Goal: Transaction & Acquisition: Book appointment/travel/reservation

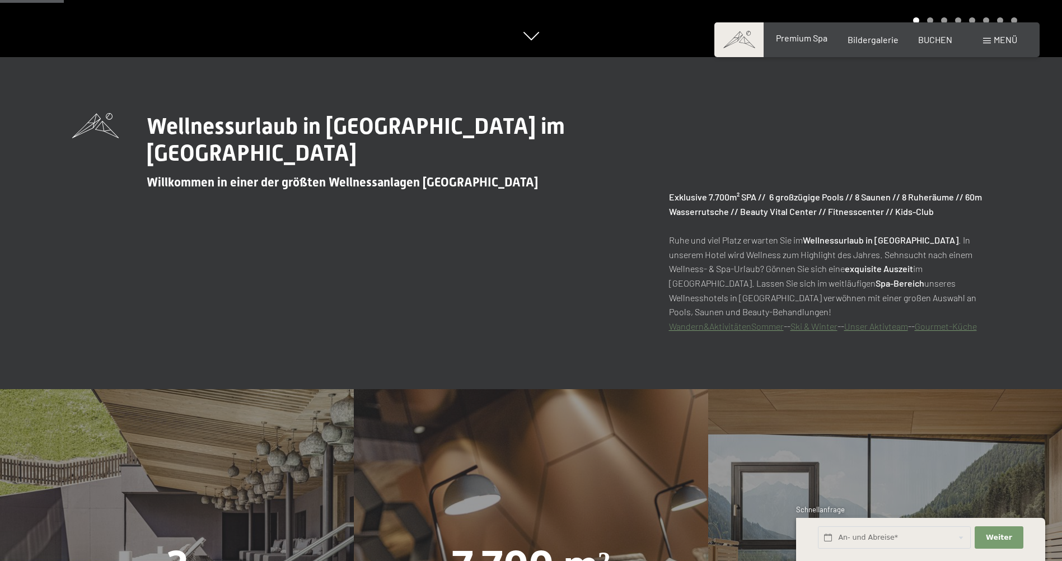
click at [798, 42] on span "Premium Spa" at bounding box center [802, 37] width 52 height 11
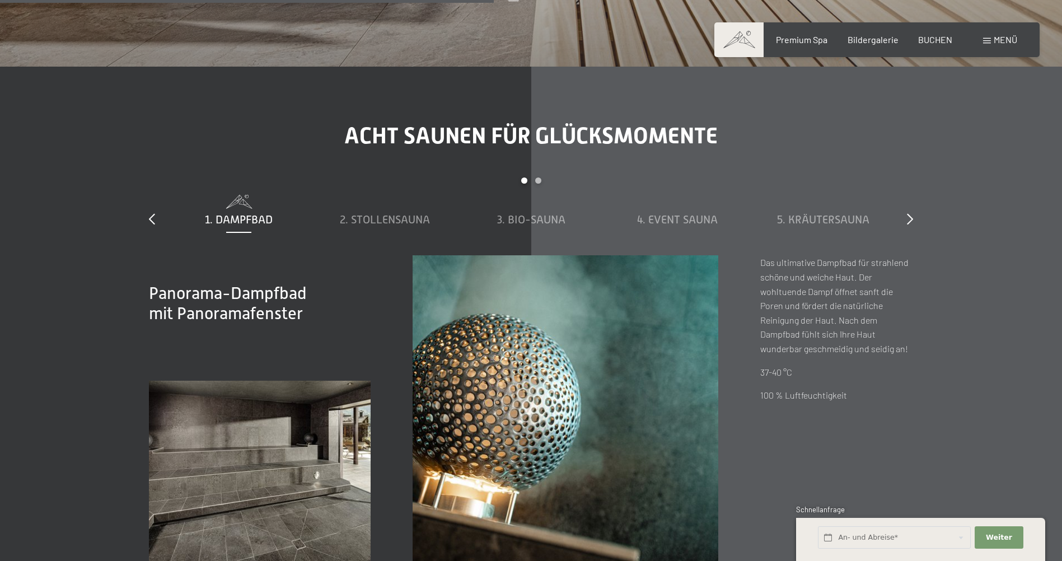
scroll to position [3639, 0]
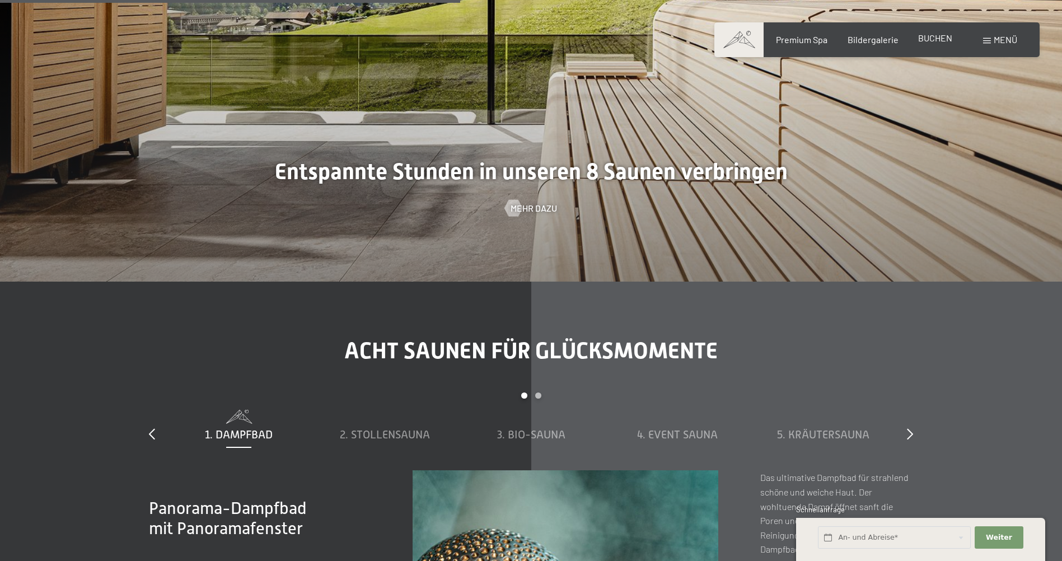
click at [922, 34] on span "BUCHEN" at bounding box center [935, 37] width 34 height 11
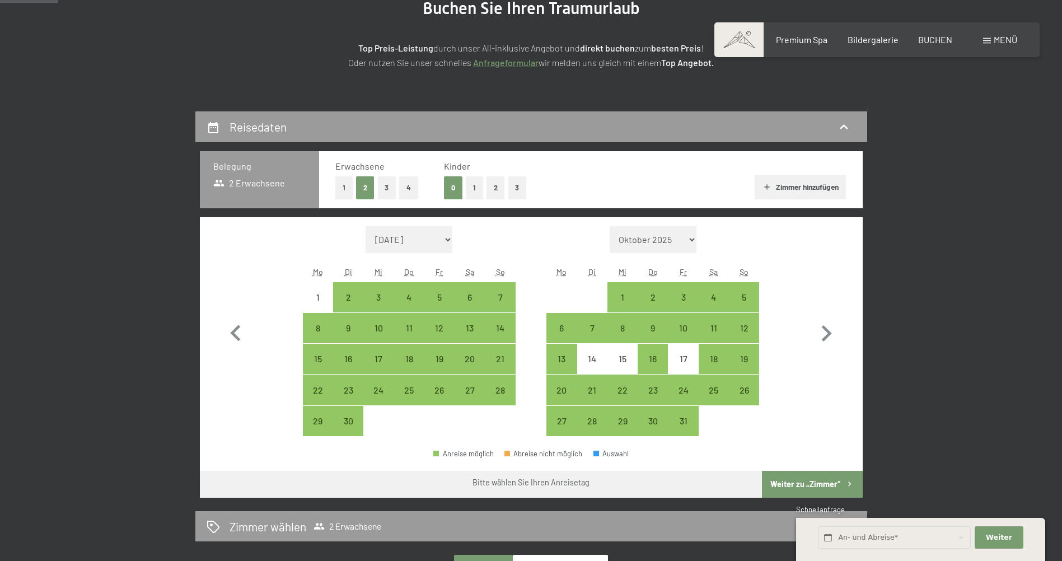
scroll to position [224, 0]
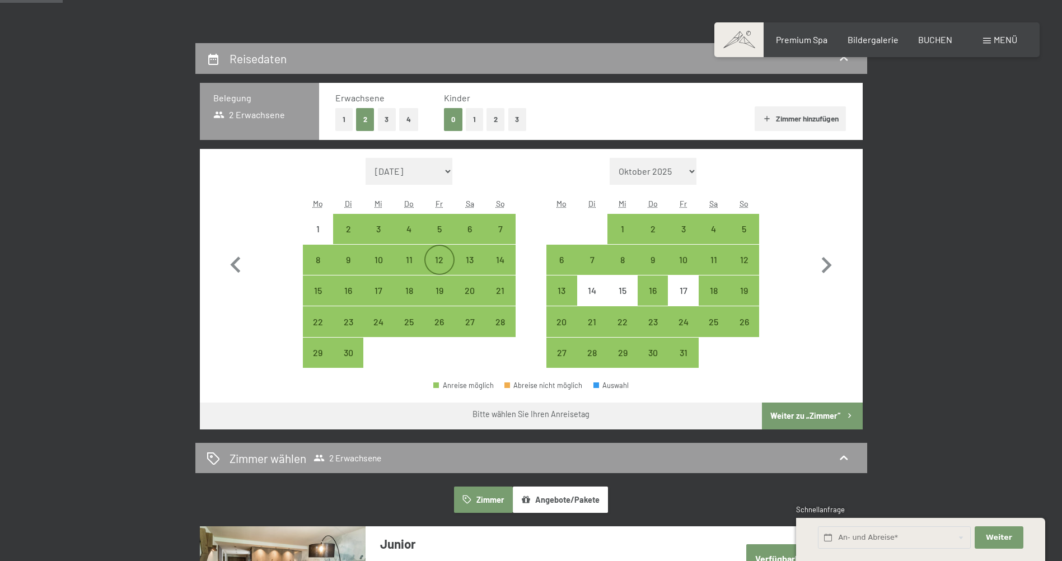
click at [431, 250] on div "12" at bounding box center [440, 260] width 28 height 28
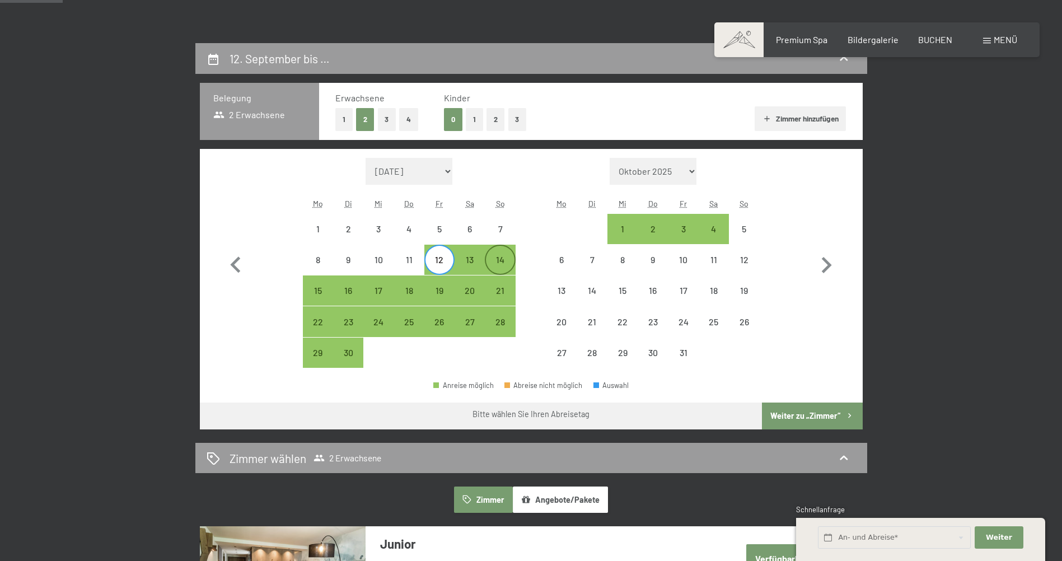
click at [501, 263] on div "14" at bounding box center [500, 269] width 28 height 28
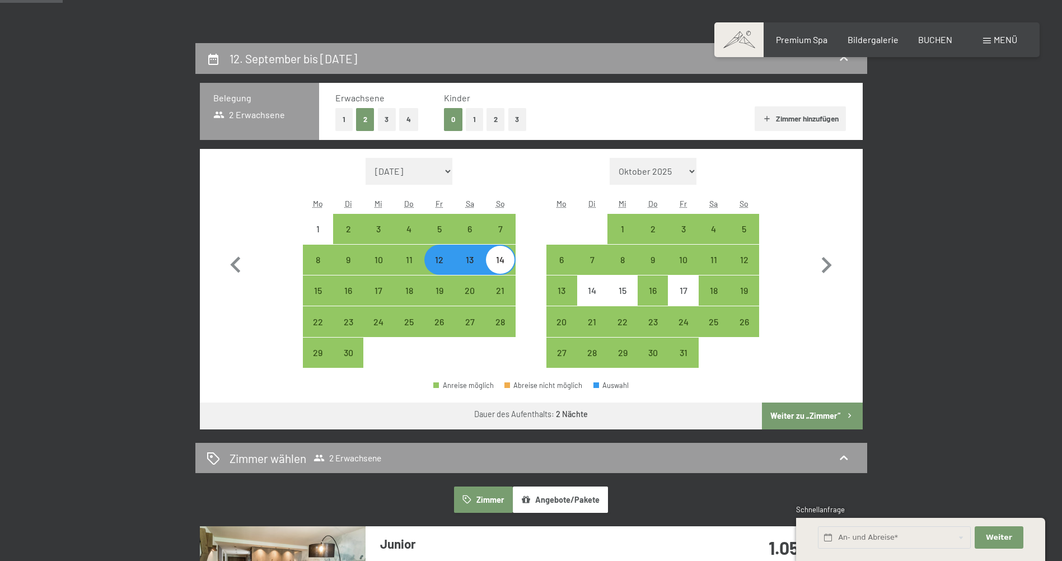
click at [792, 416] on button "Weiter zu „Zimmer“" at bounding box center [812, 416] width 100 height 27
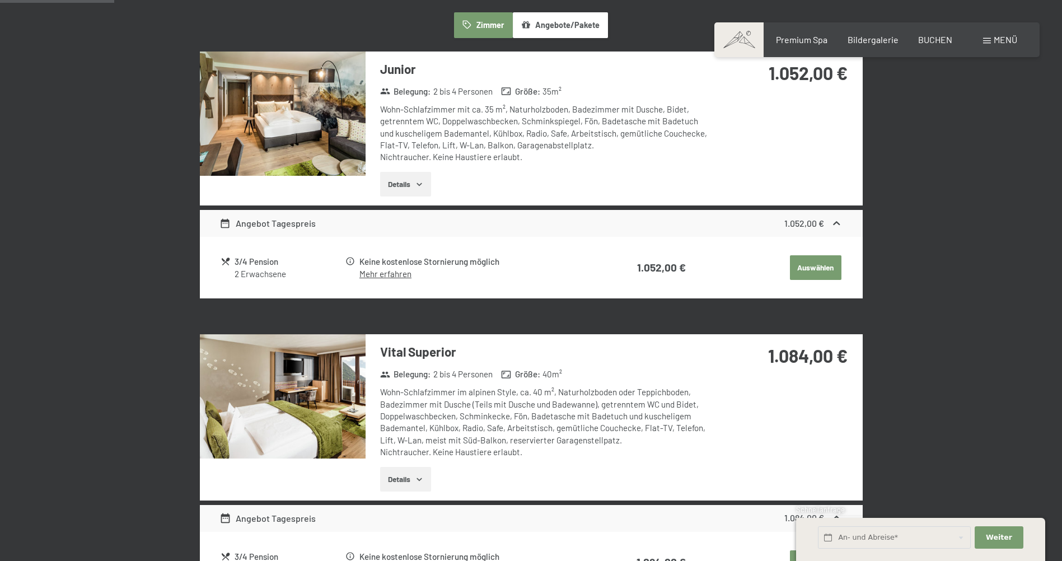
scroll to position [323, 0]
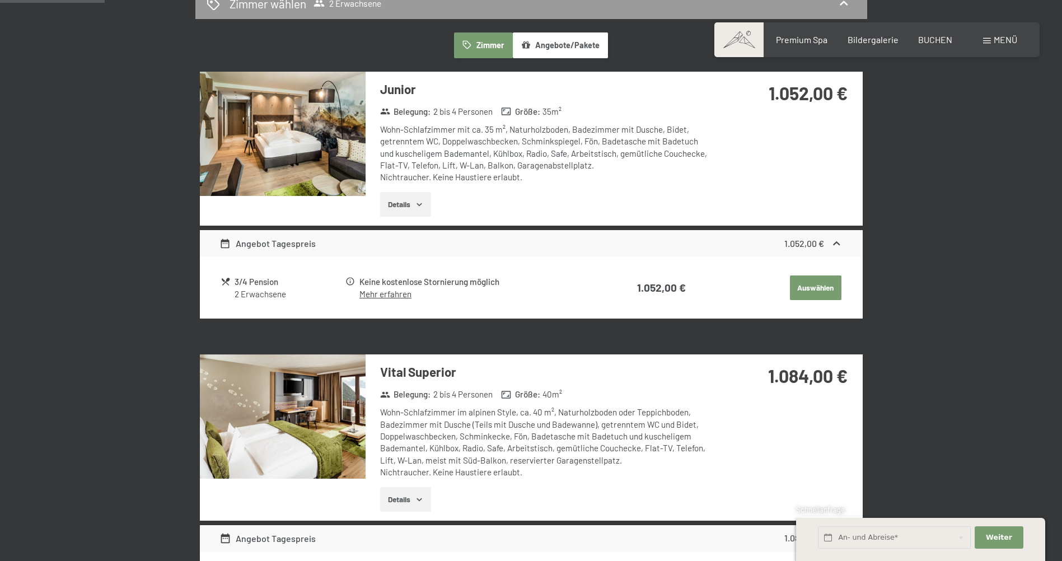
click at [255, 147] on img at bounding box center [283, 134] width 166 height 124
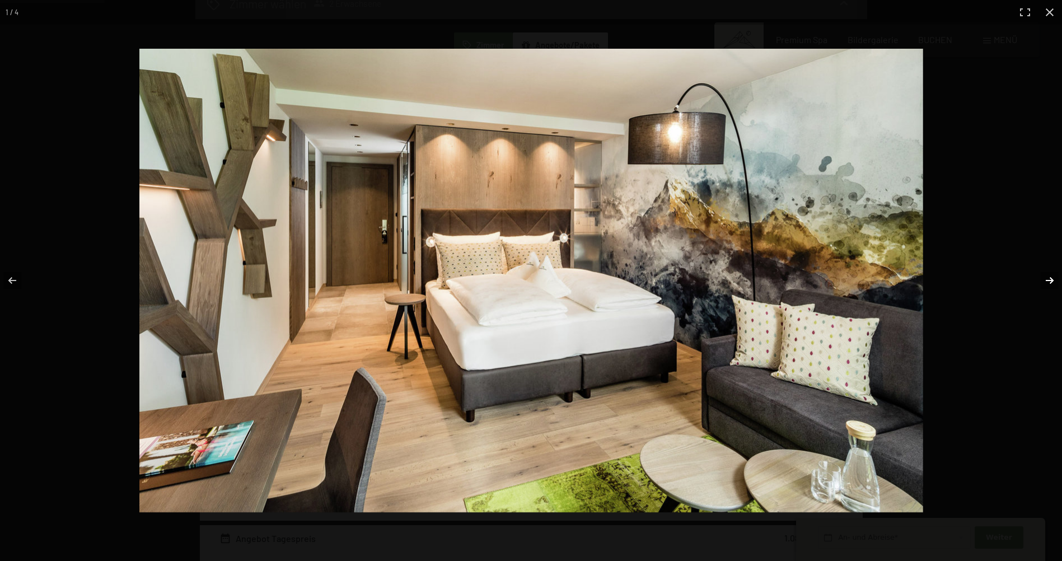
click at [1046, 272] on button "button" at bounding box center [1042, 281] width 39 height 56
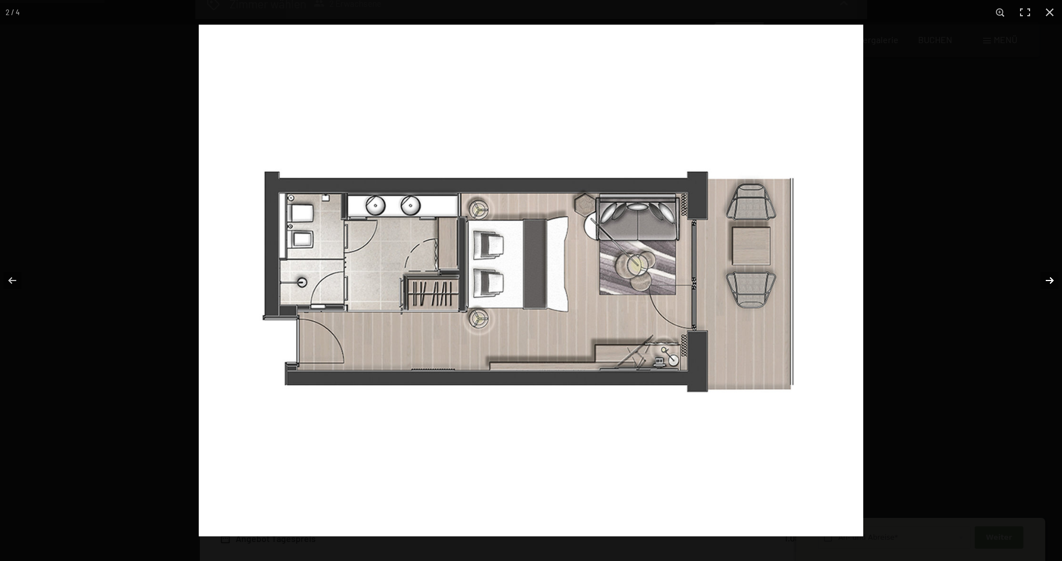
click at [1046, 272] on button "button" at bounding box center [1042, 281] width 39 height 56
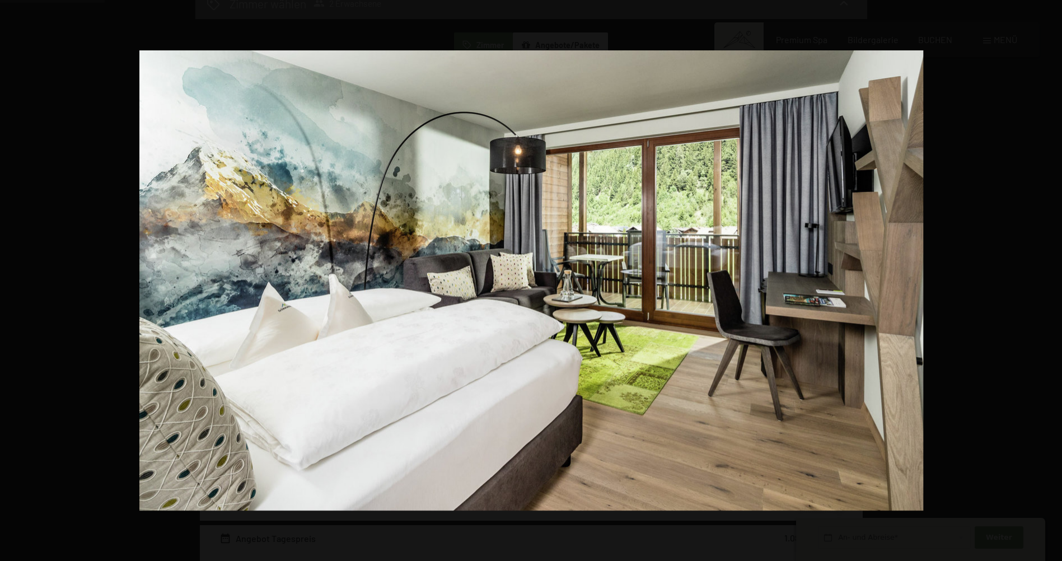
click at [1046, 272] on button "button" at bounding box center [1042, 281] width 39 height 56
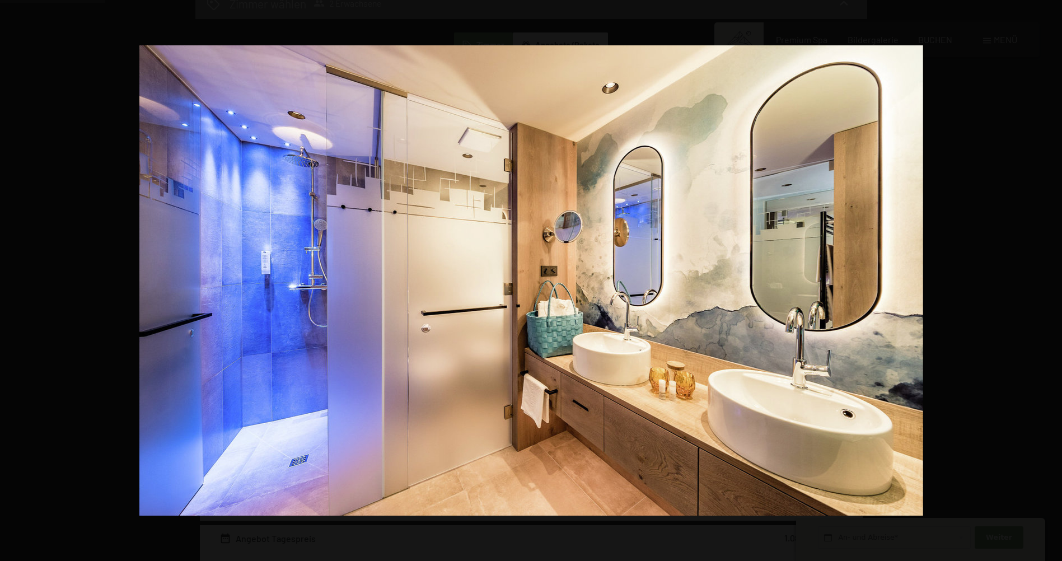
click at [1046, 272] on button "button" at bounding box center [1042, 281] width 39 height 56
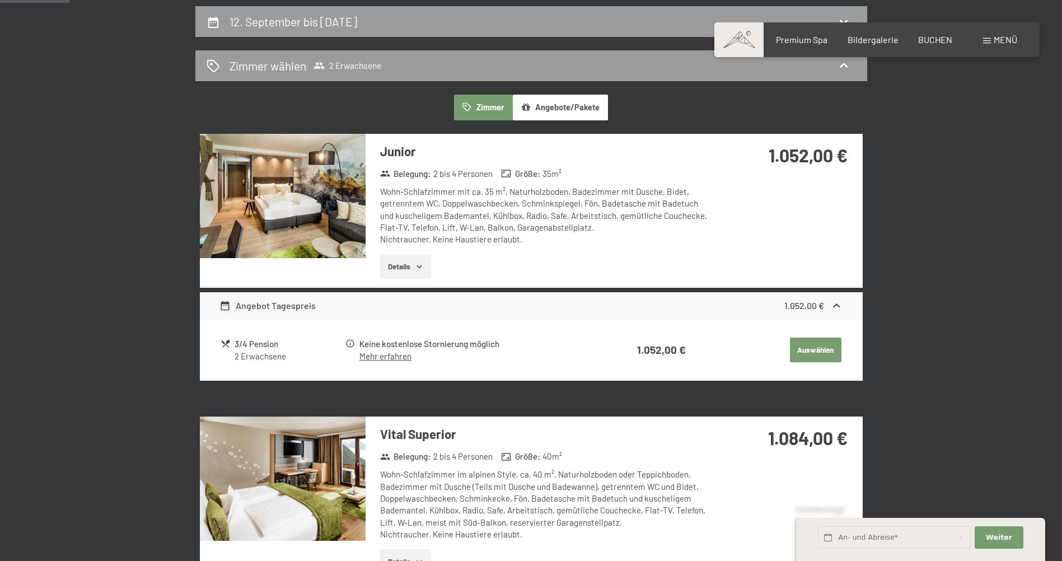
scroll to position [267, 0]
